Goal: Transaction & Acquisition: Purchase product/service

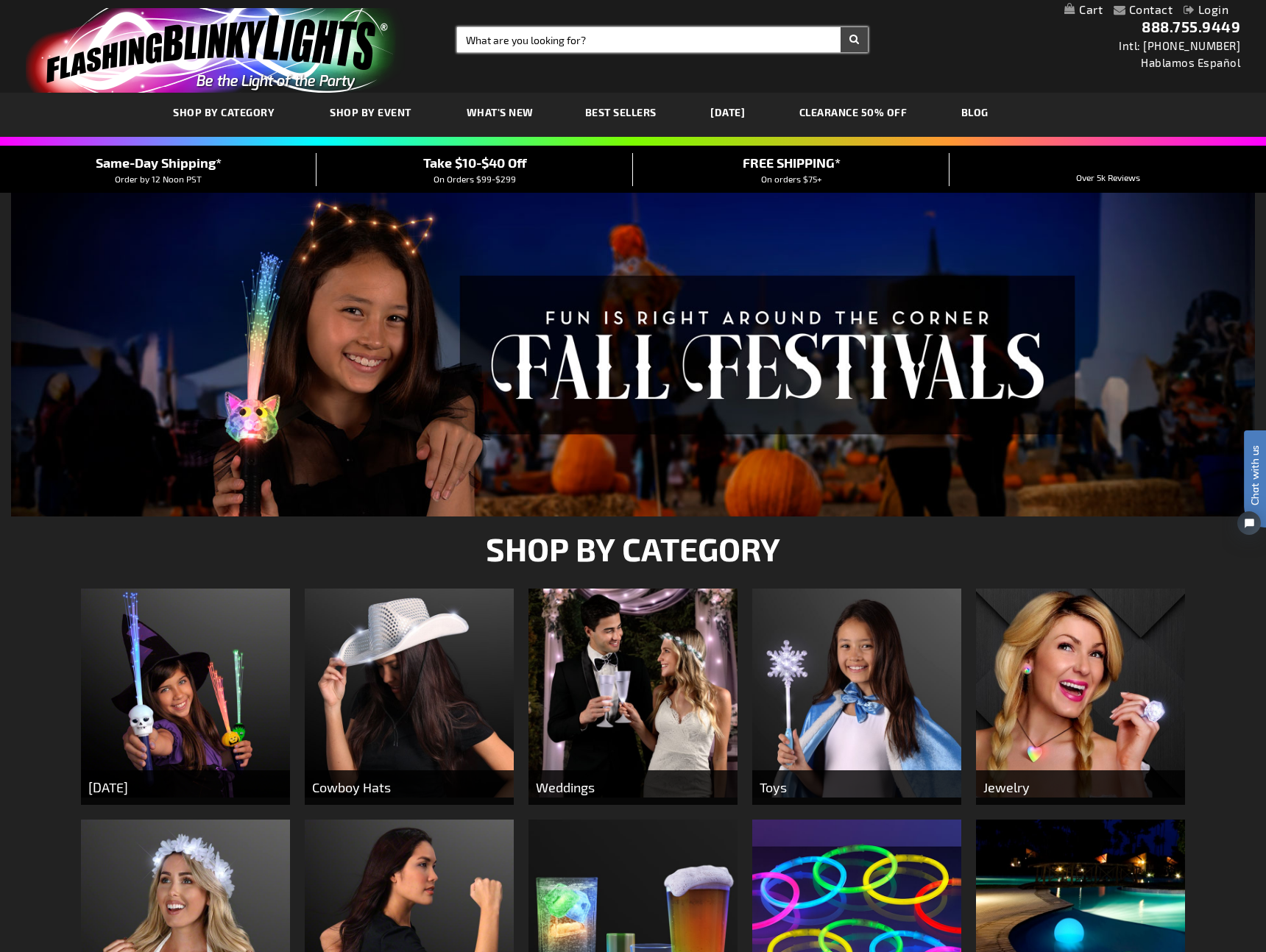
click at [542, 33] on input "Search" at bounding box center [662, 39] width 410 height 25
type input "pawprint necklace"
click at [841, 27] on button "Search" at bounding box center [854, 39] width 27 height 25
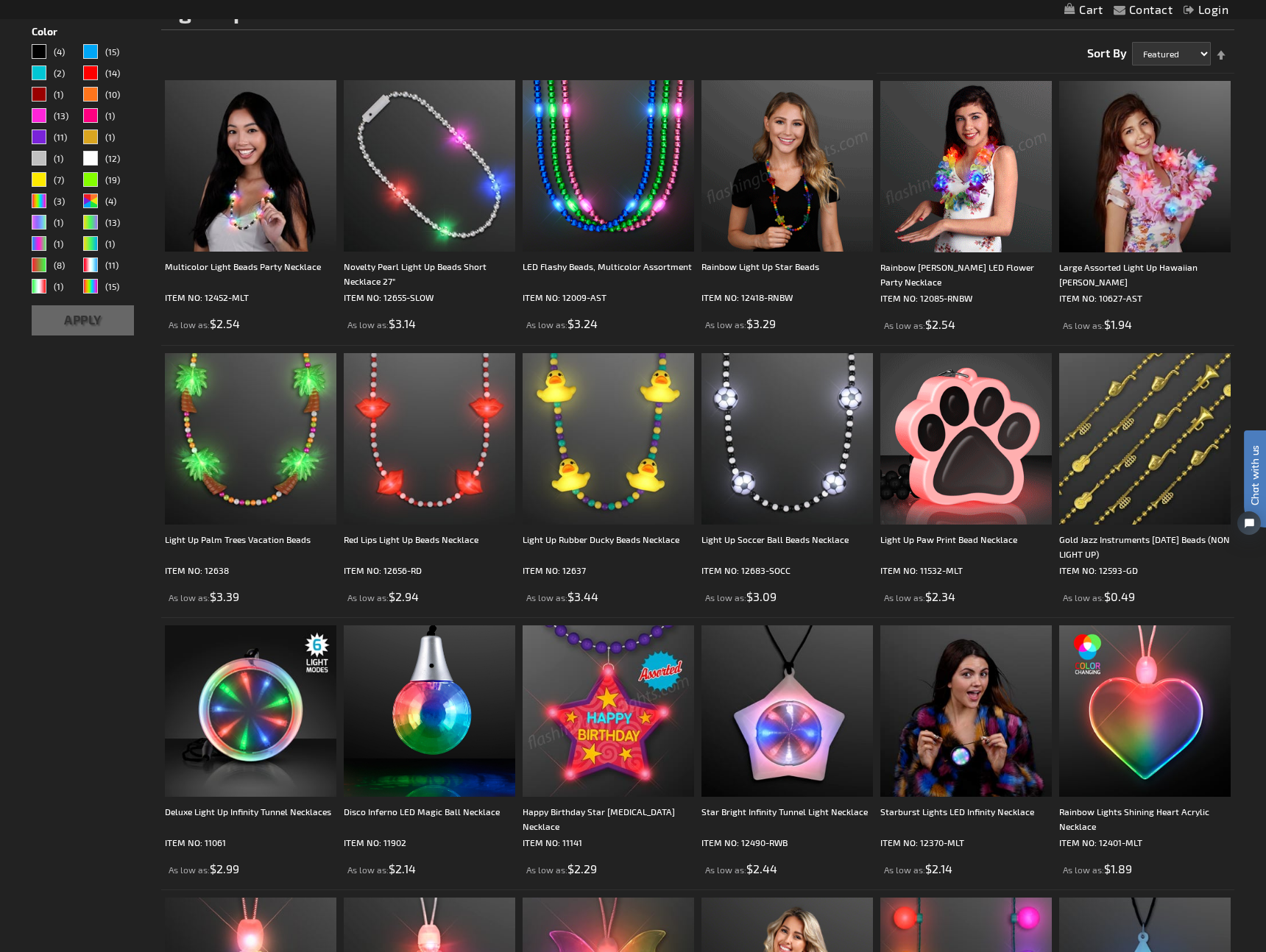
scroll to position [238, 0]
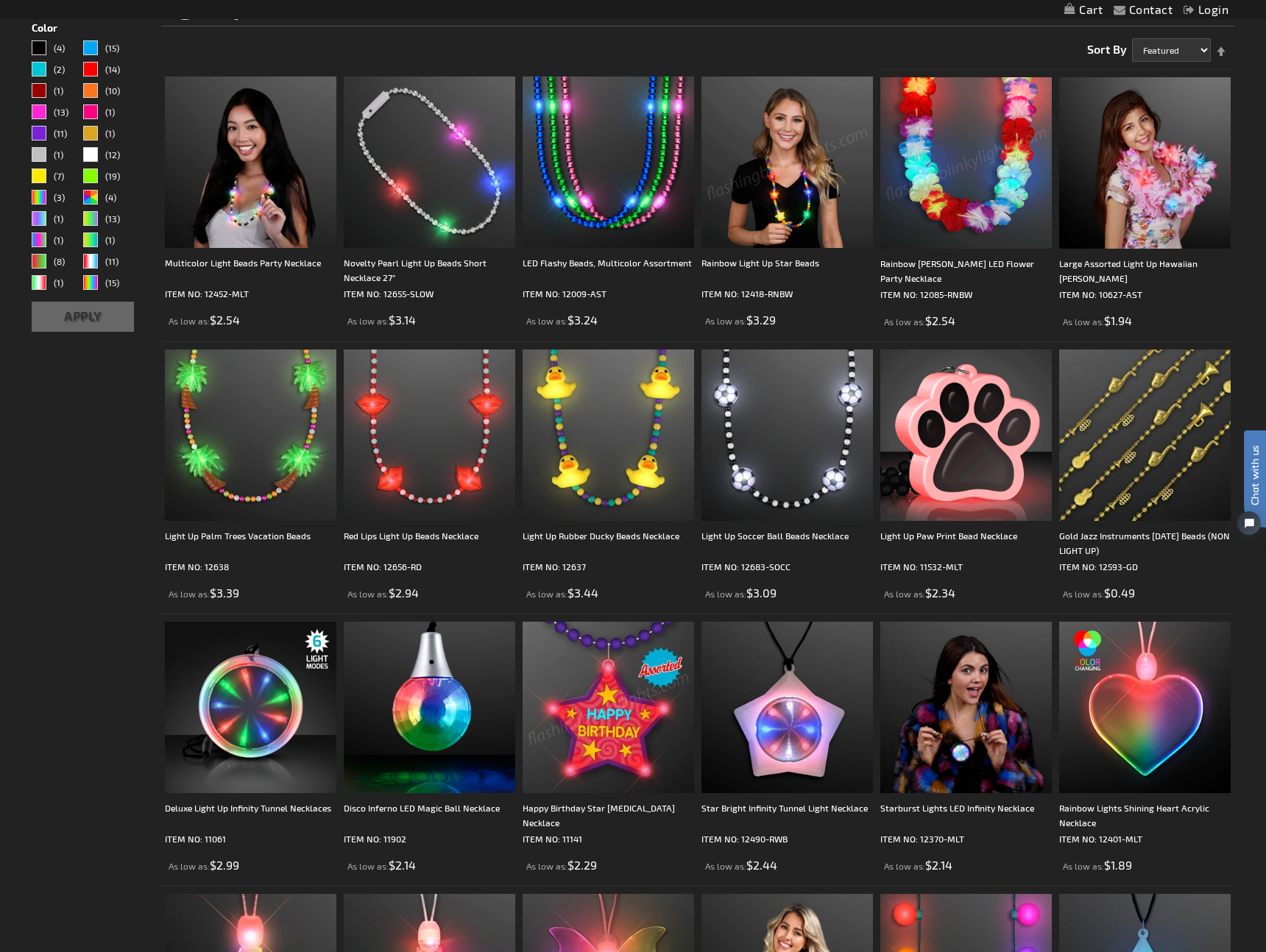
click at [990, 480] on img at bounding box center [965, 435] width 171 height 171
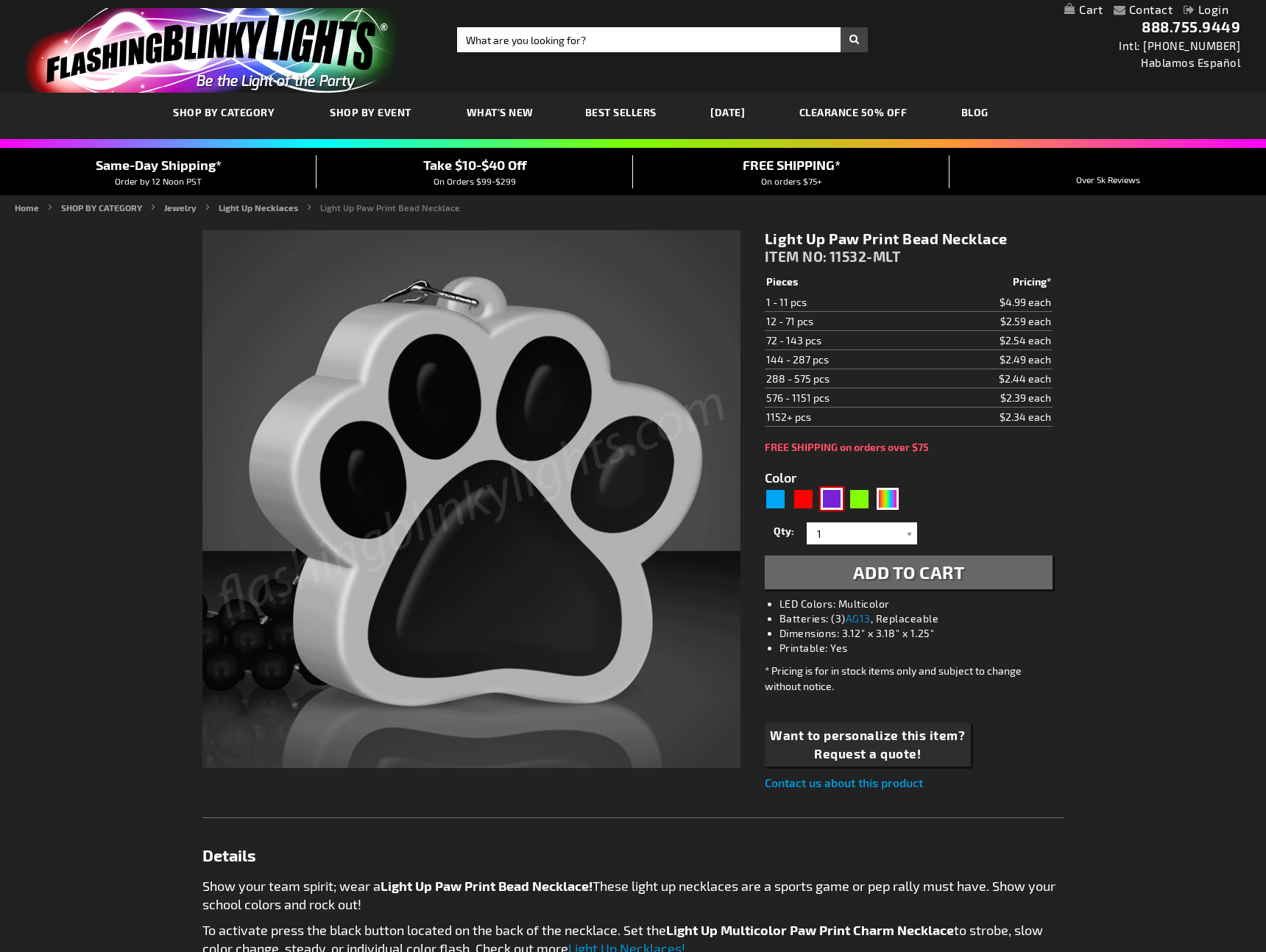
click at [830, 497] on div "Purple" at bounding box center [832, 499] width 22 height 22
type input "5640"
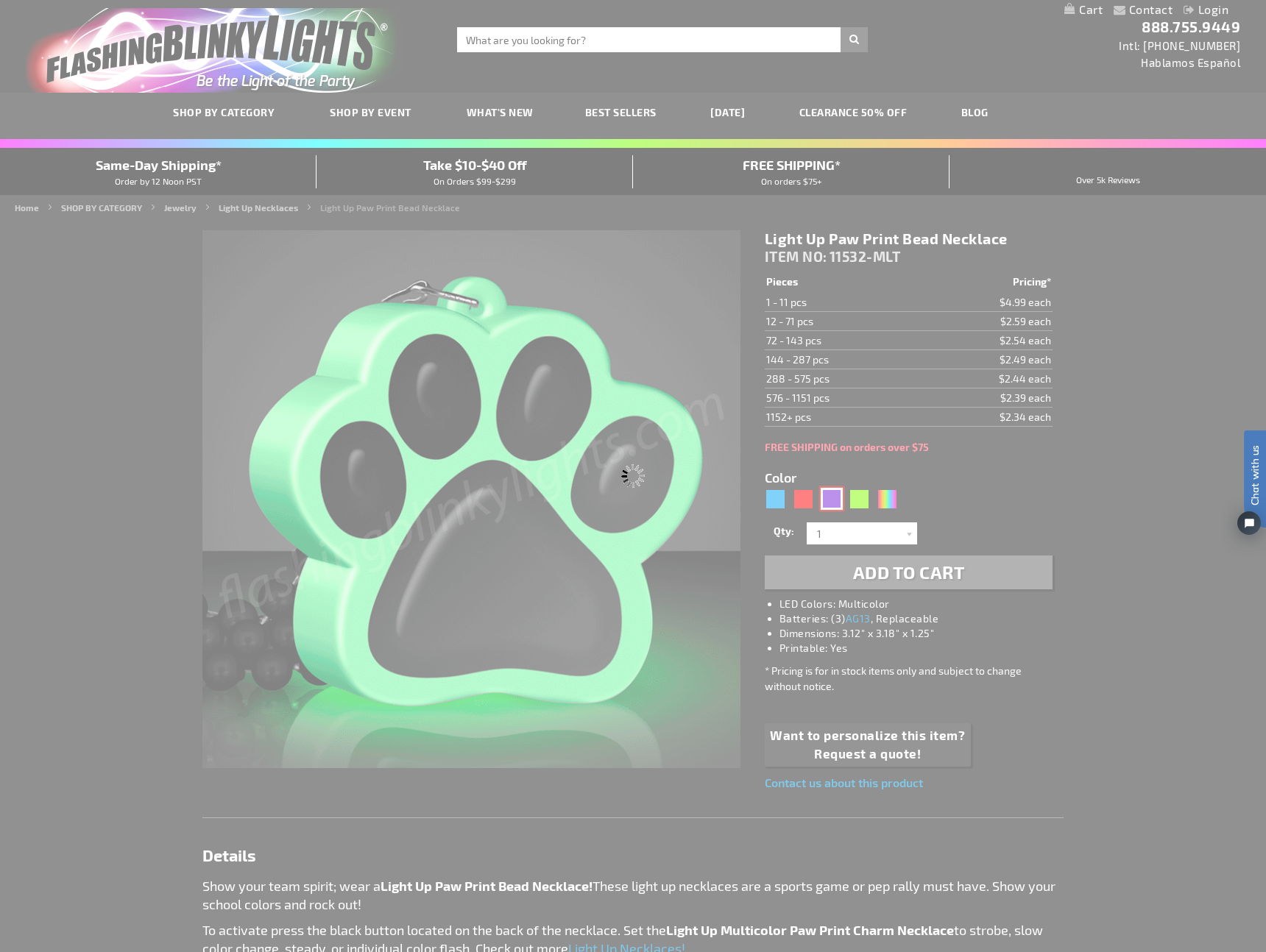
type input "11532-PR"
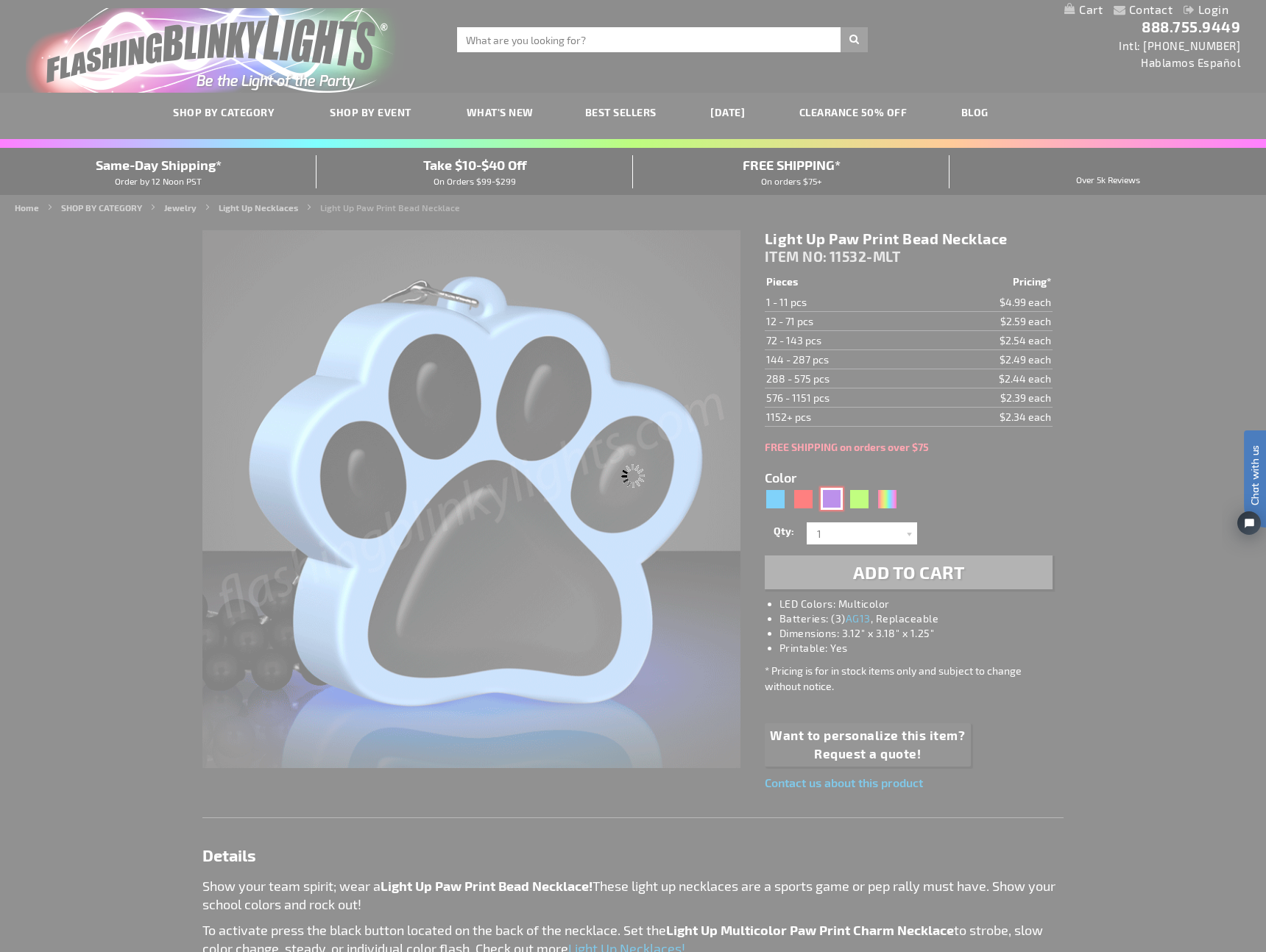
type input "Customize - Light Up Purple Paw Print Charm Necklace - ITEM NO: 11532-PR"
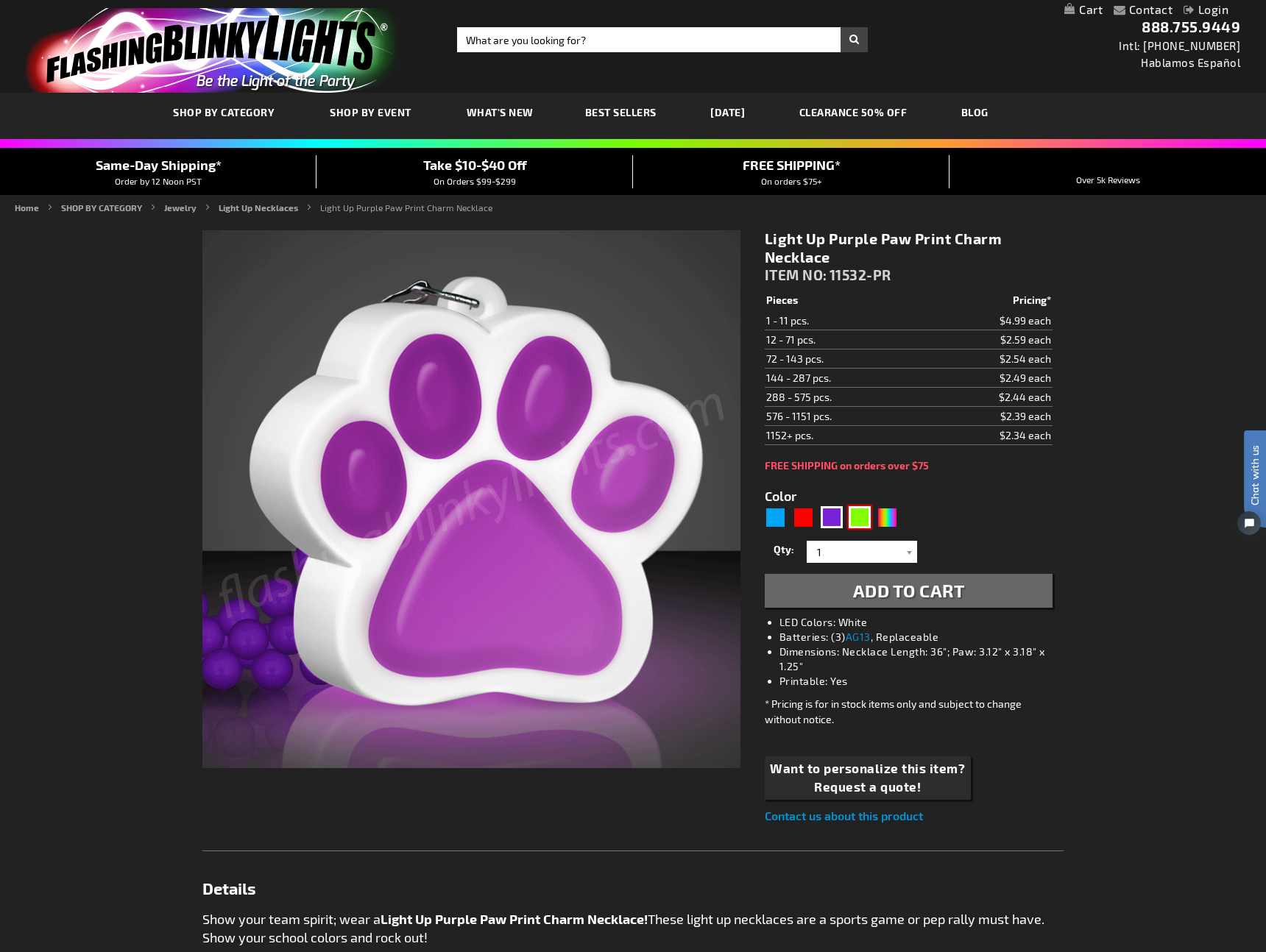
click at [857, 517] on div "Green" at bounding box center [860, 518] width 22 height 22
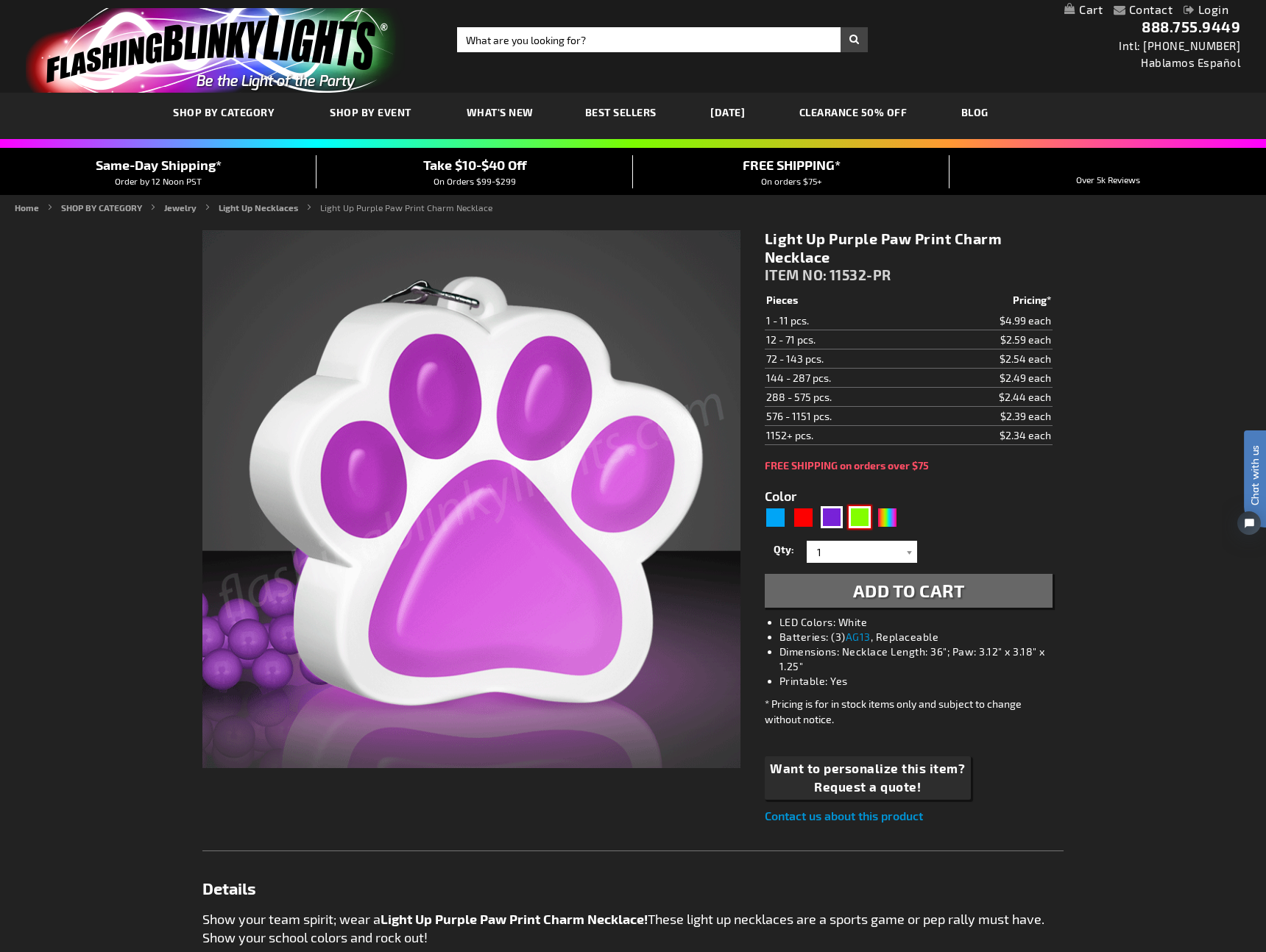
type input "5648"
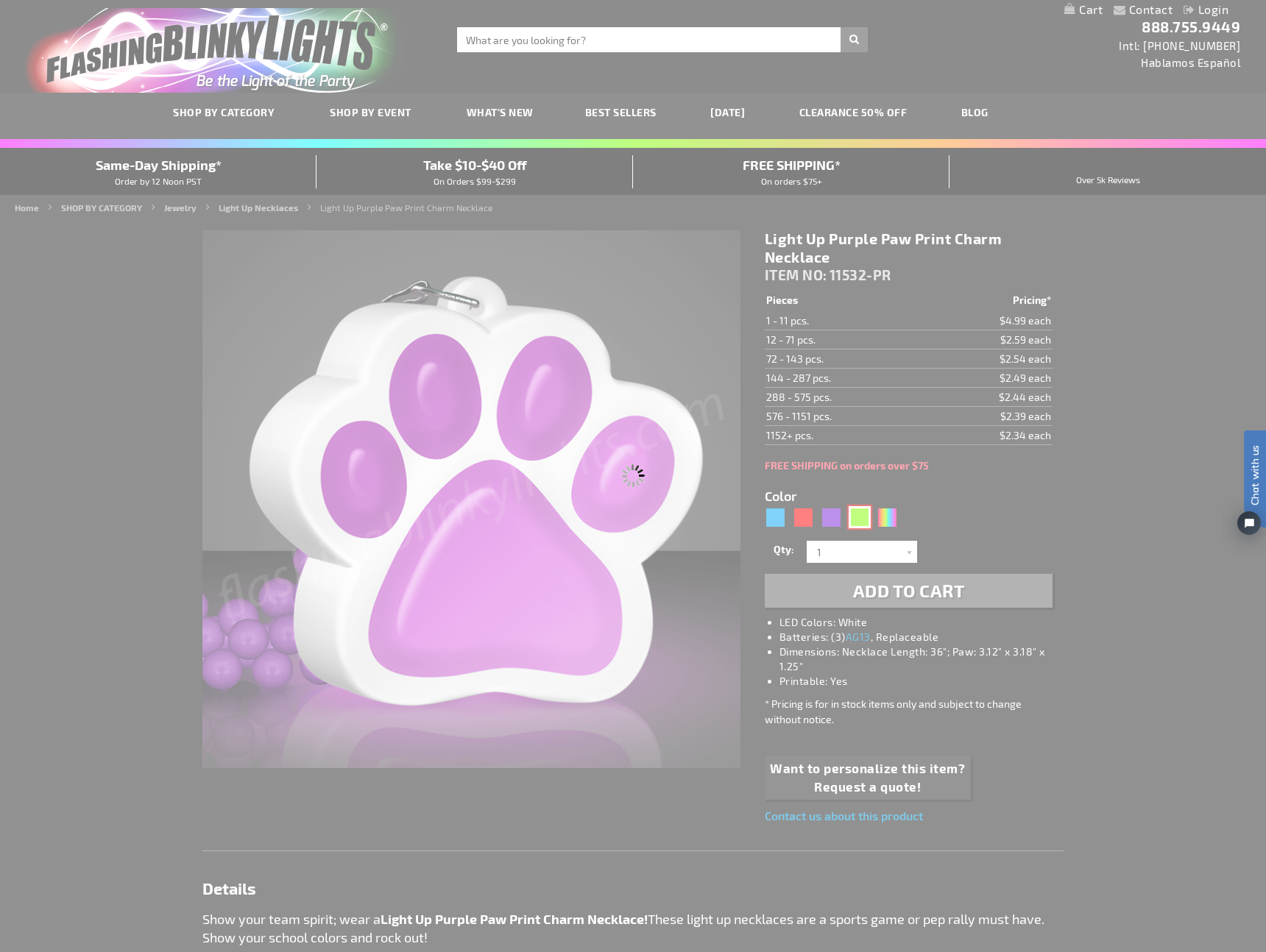
type input "11532-GN"
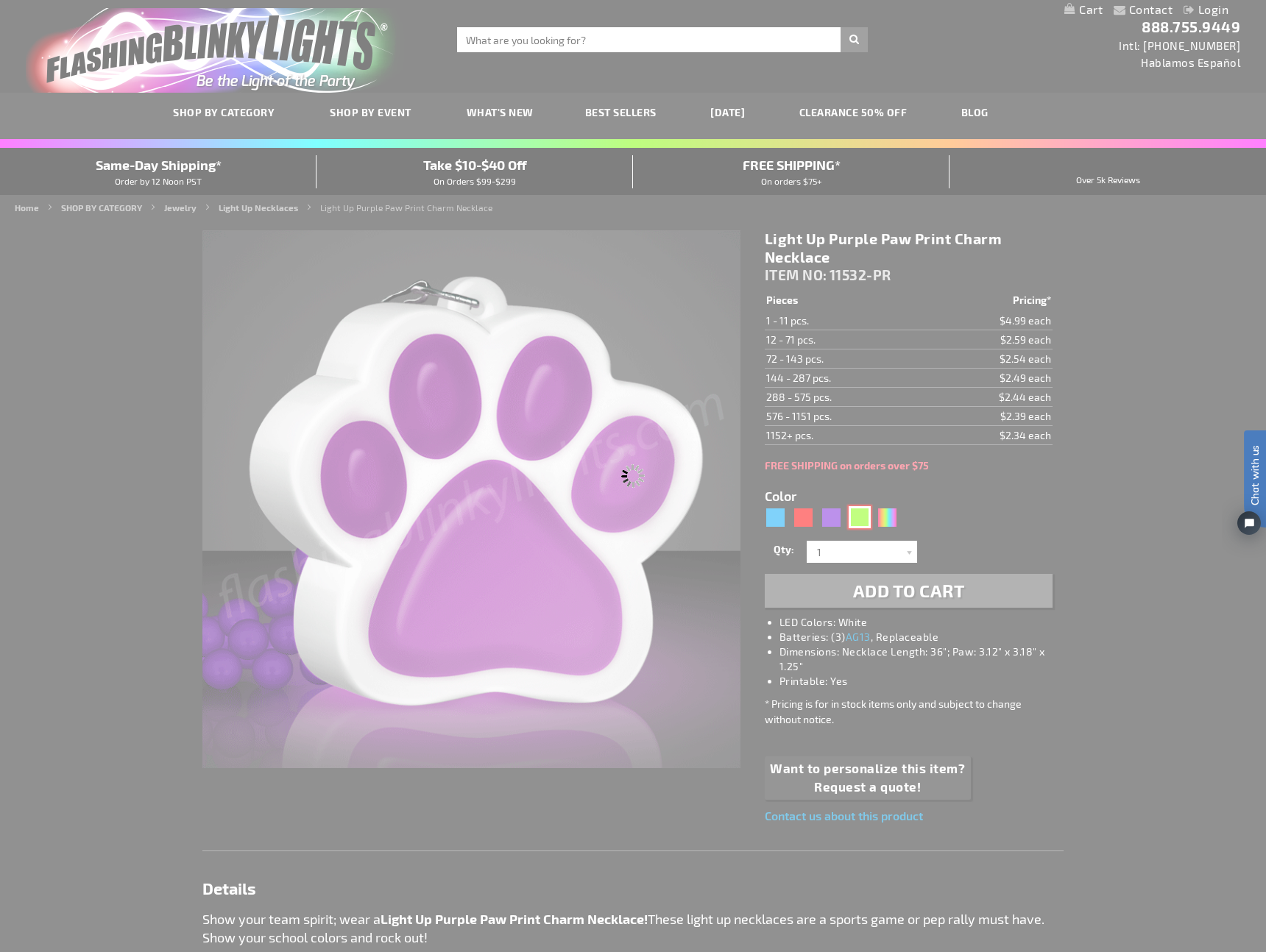
type input "Customize - Light Up Green Paw Print Charm Necklace - ITEM NO: 11532-GN"
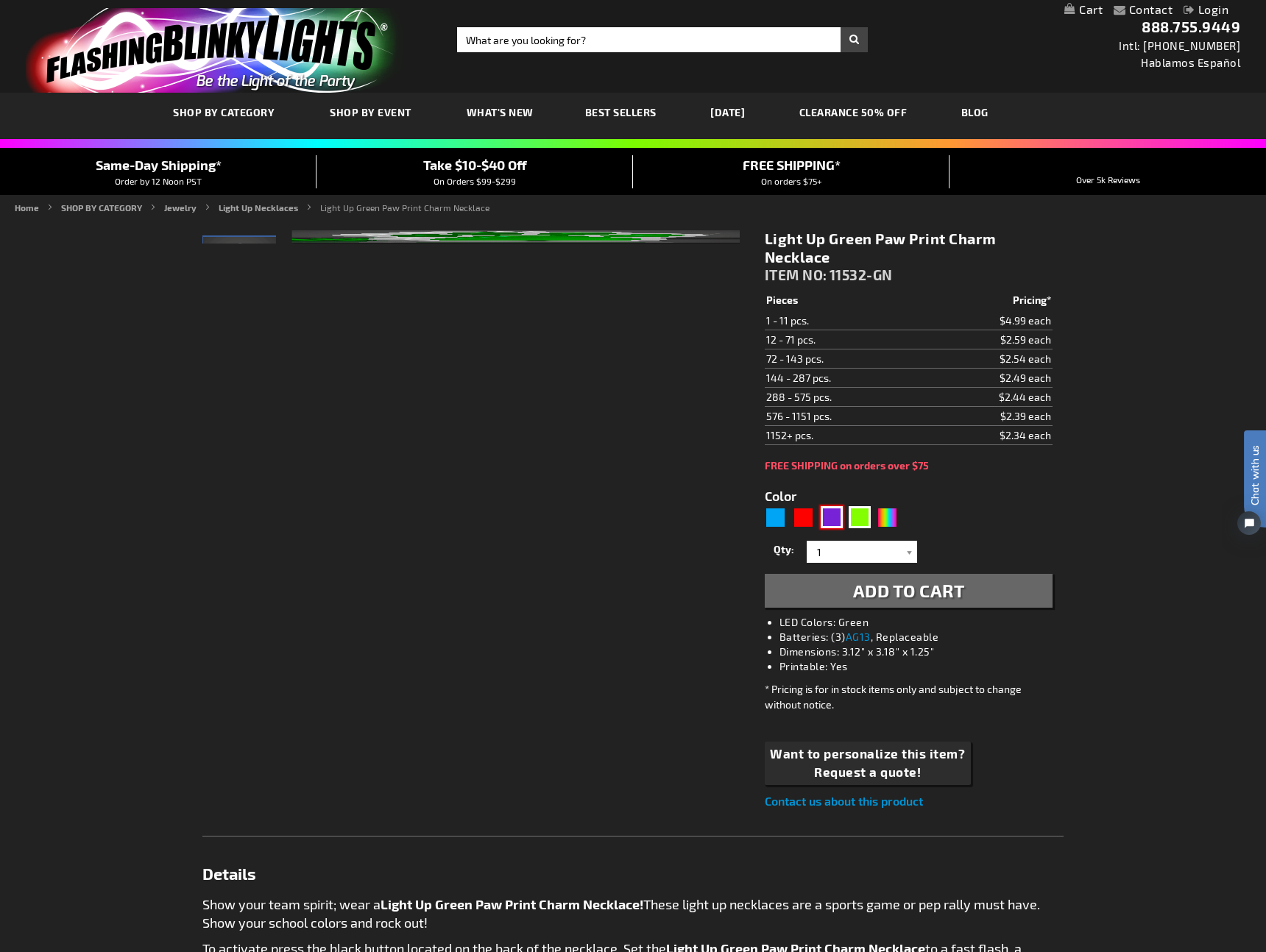
click at [831, 518] on div "Purple" at bounding box center [832, 518] width 22 height 22
type input "5640"
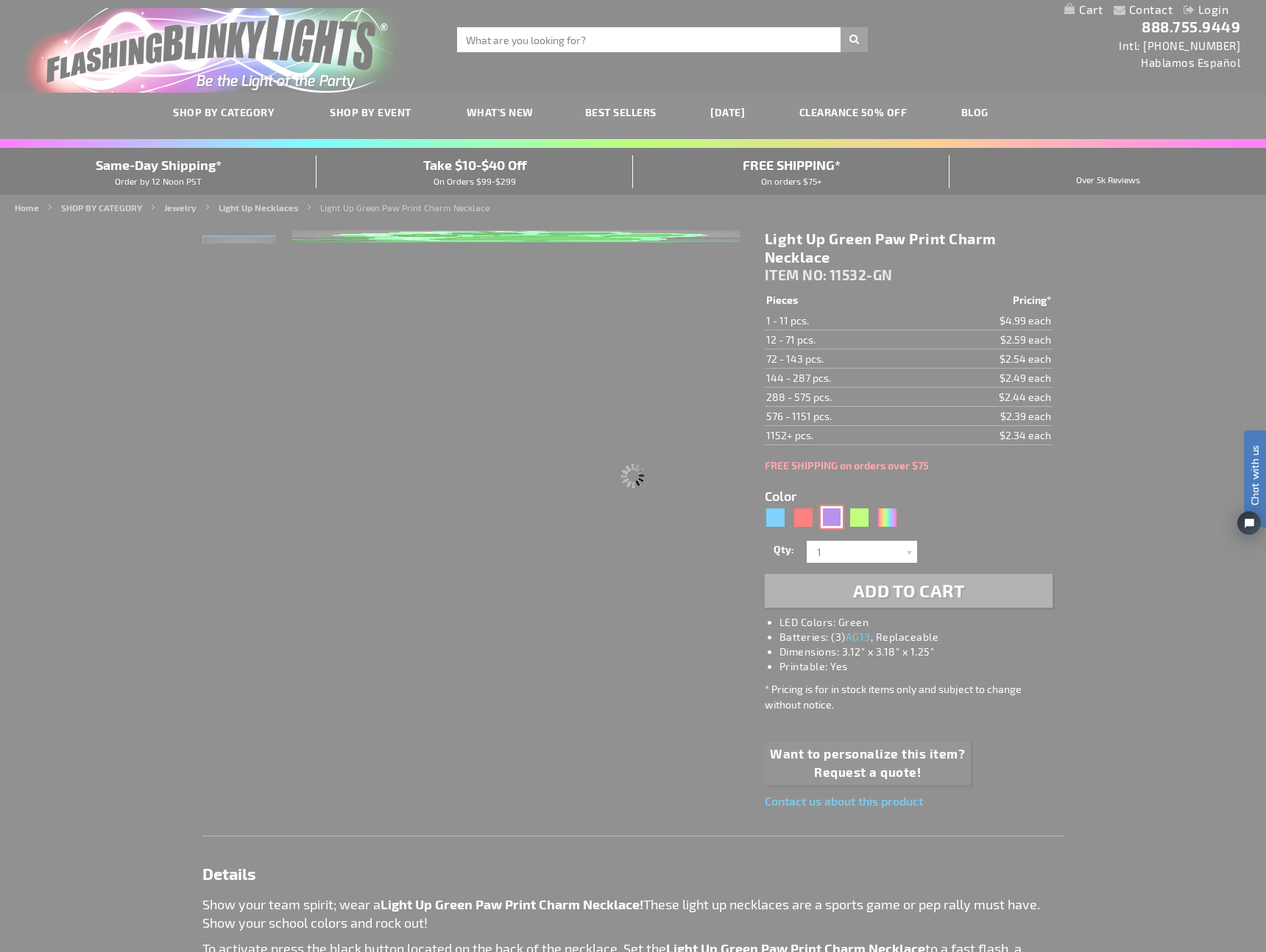
type input "11532-PR"
type input "Customize - Light Up Purple Paw Print Charm Necklace - ITEM NO: 11532-PR"
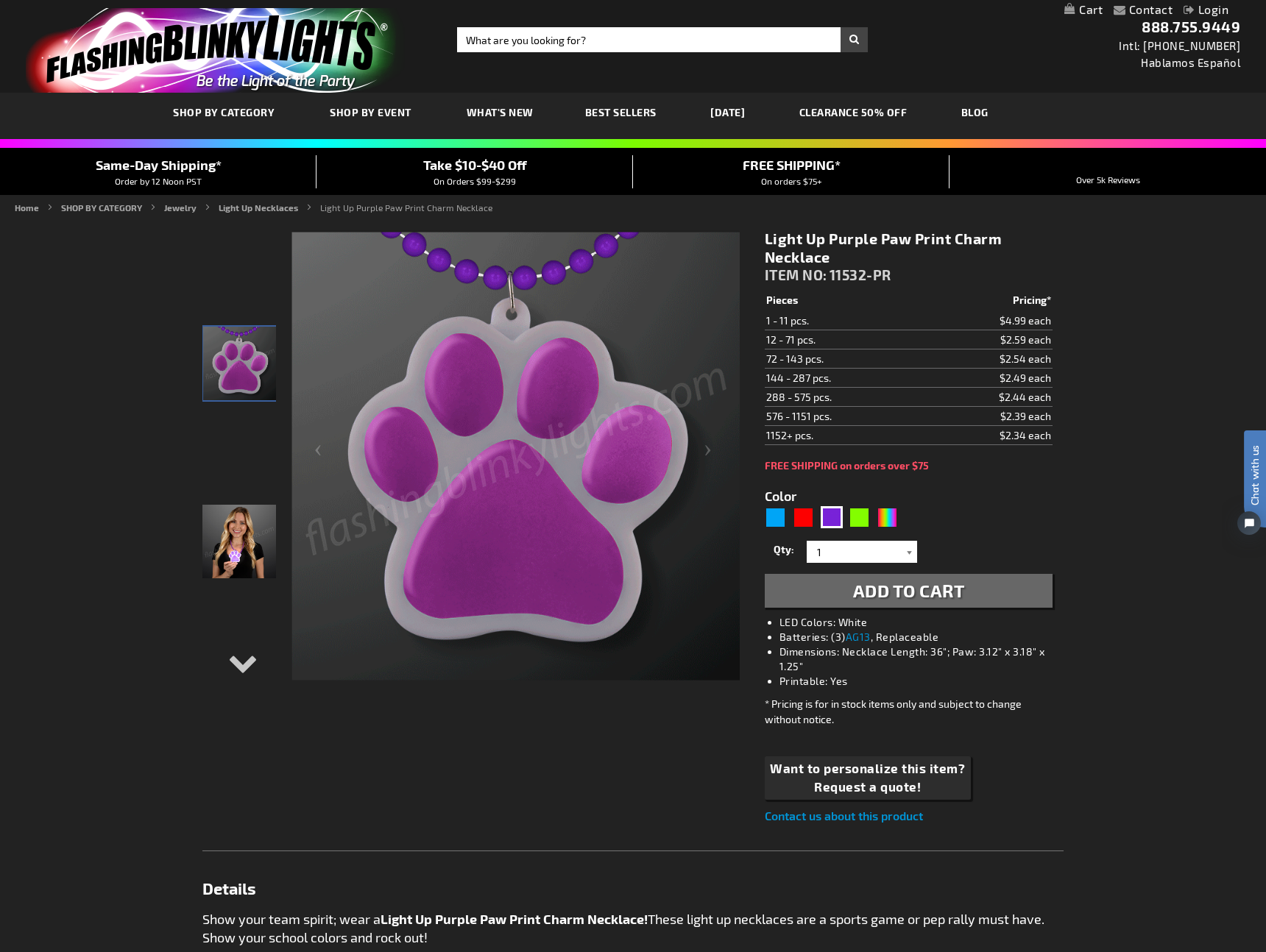
click at [911, 555] on div at bounding box center [910, 553] width 15 height 22
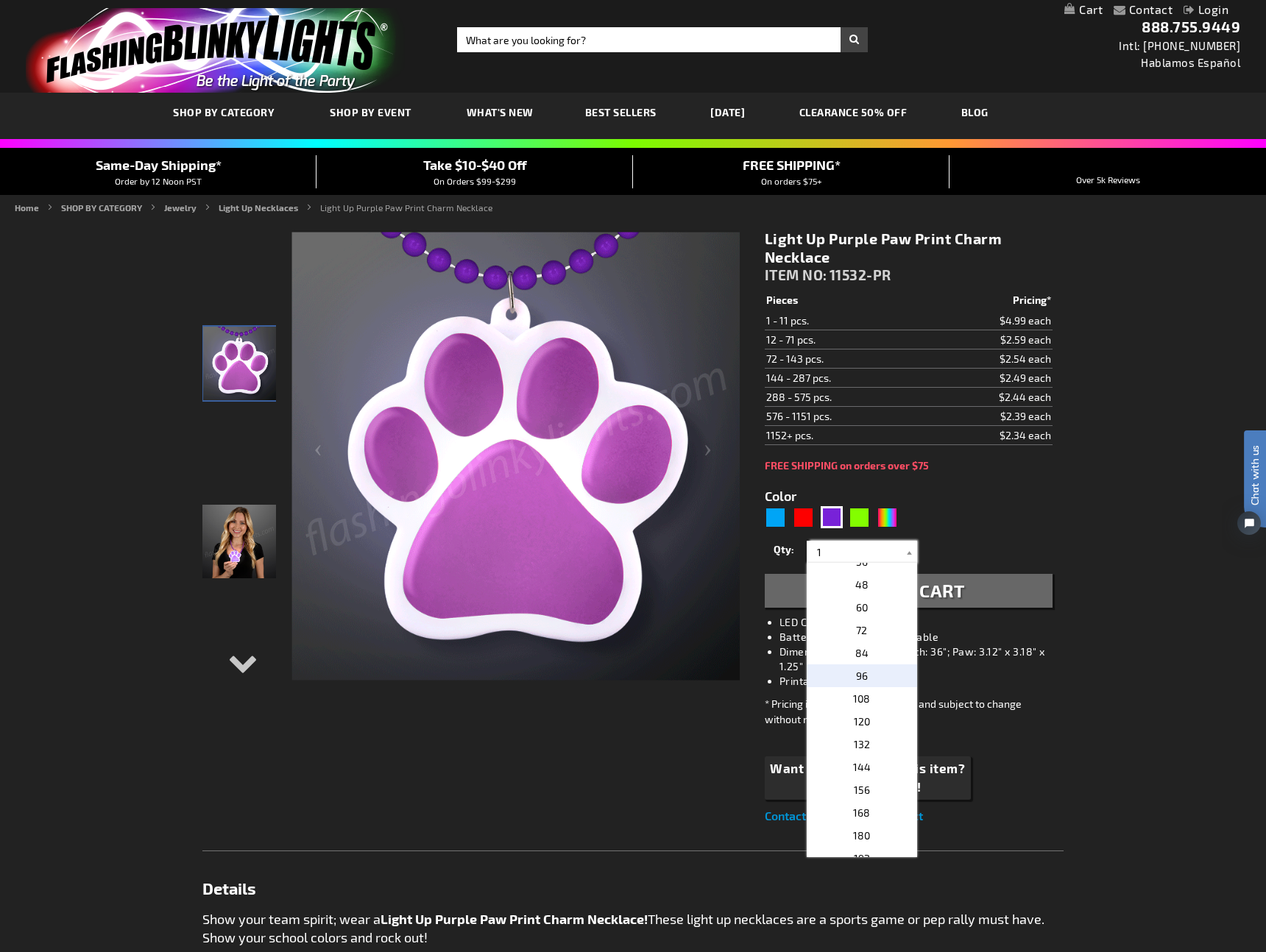
scroll to position [303, 0]
click at [867, 705] on span "108" at bounding box center [861, 704] width 17 height 12
type input "108"
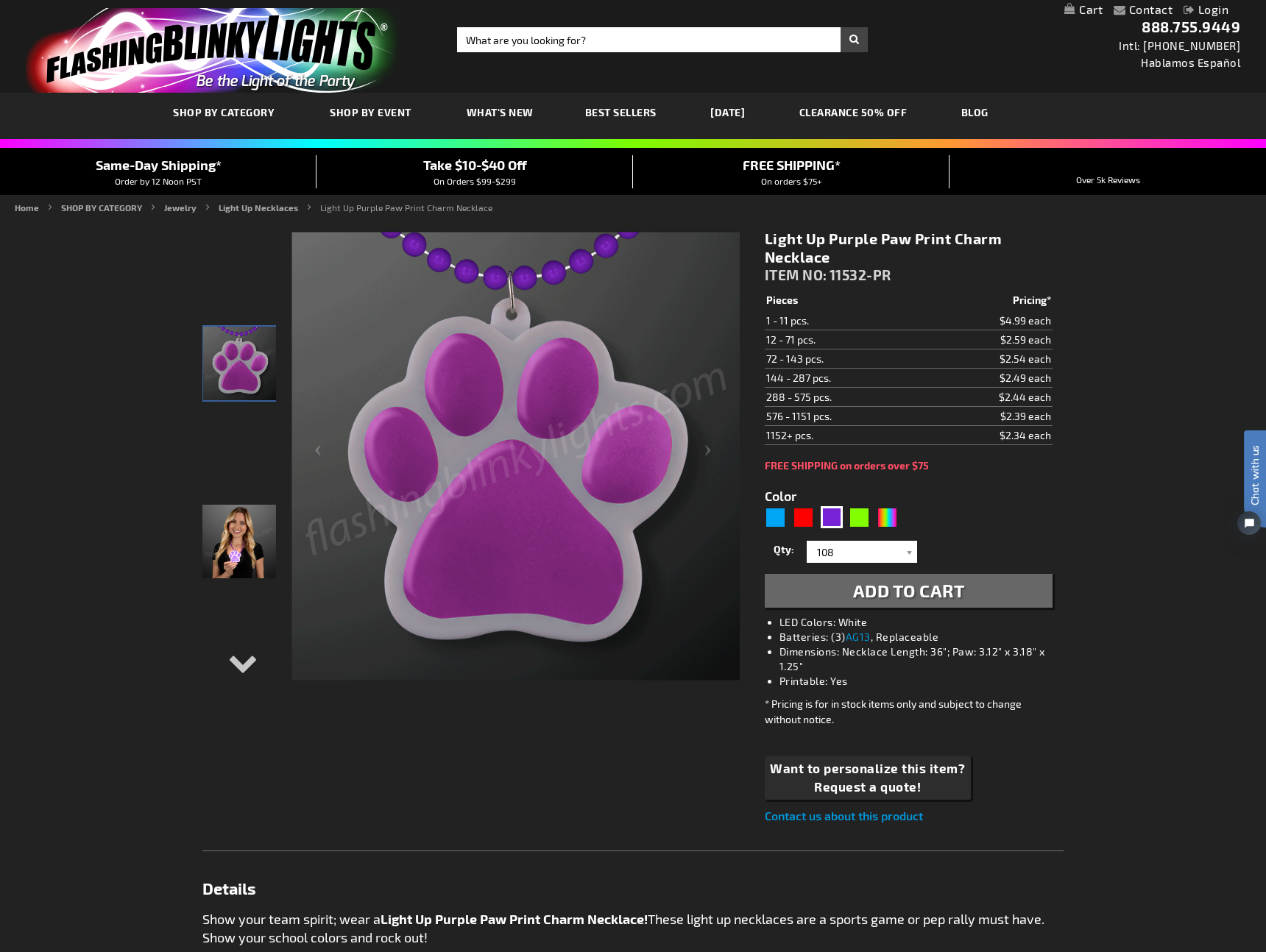
click at [984, 593] on button "Add to Cart" at bounding box center [909, 591] width 288 height 34
